Goal: Transaction & Acquisition: Purchase product/service

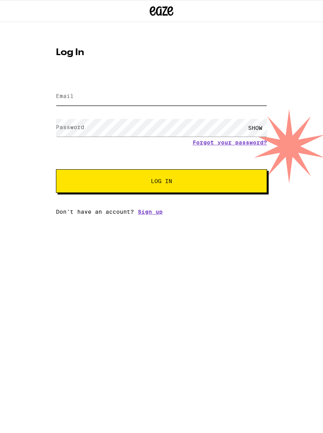
type input "[EMAIL_ADDRESS][DOMAIN_NAME]"
click at [162, 182] on button "Log In" at bounding box center [161, 181] width 211 height 24
